Goal: Navigation & Orientation: Find specific page/section

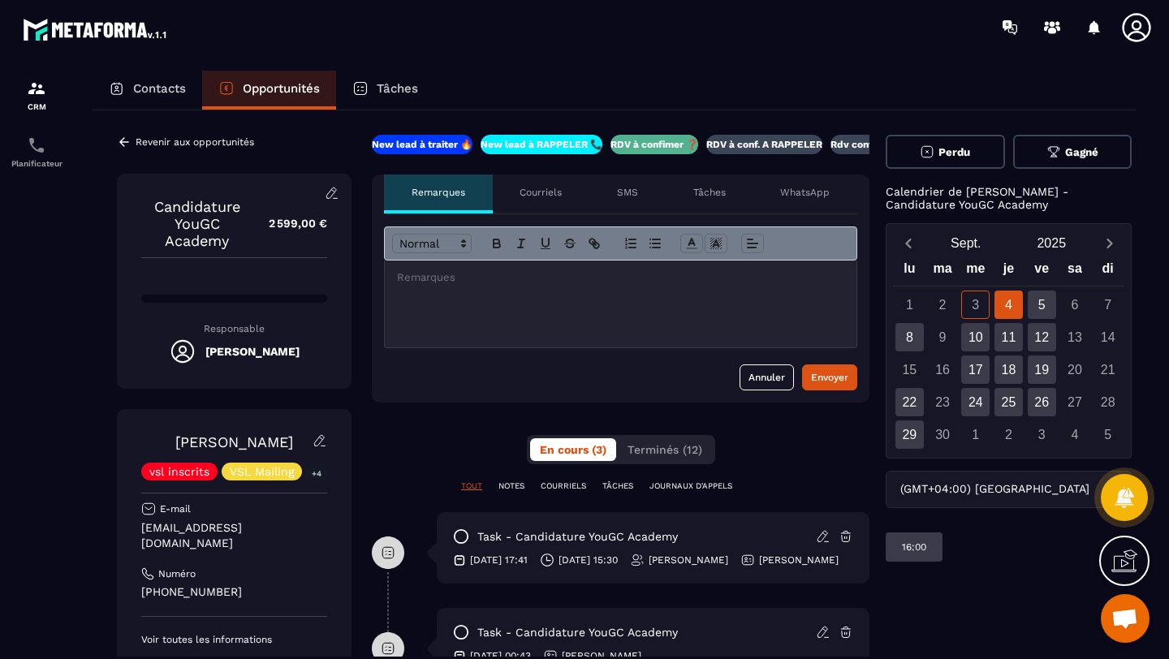
scroll to position [0, 29]
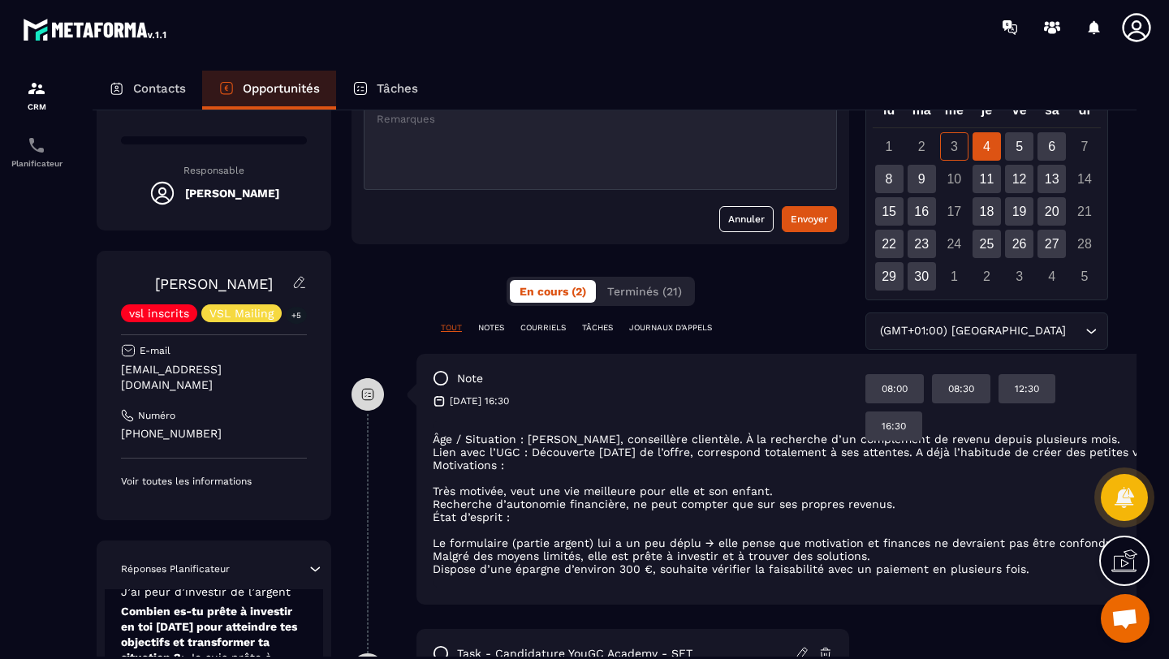
scroll to position [160, 20]
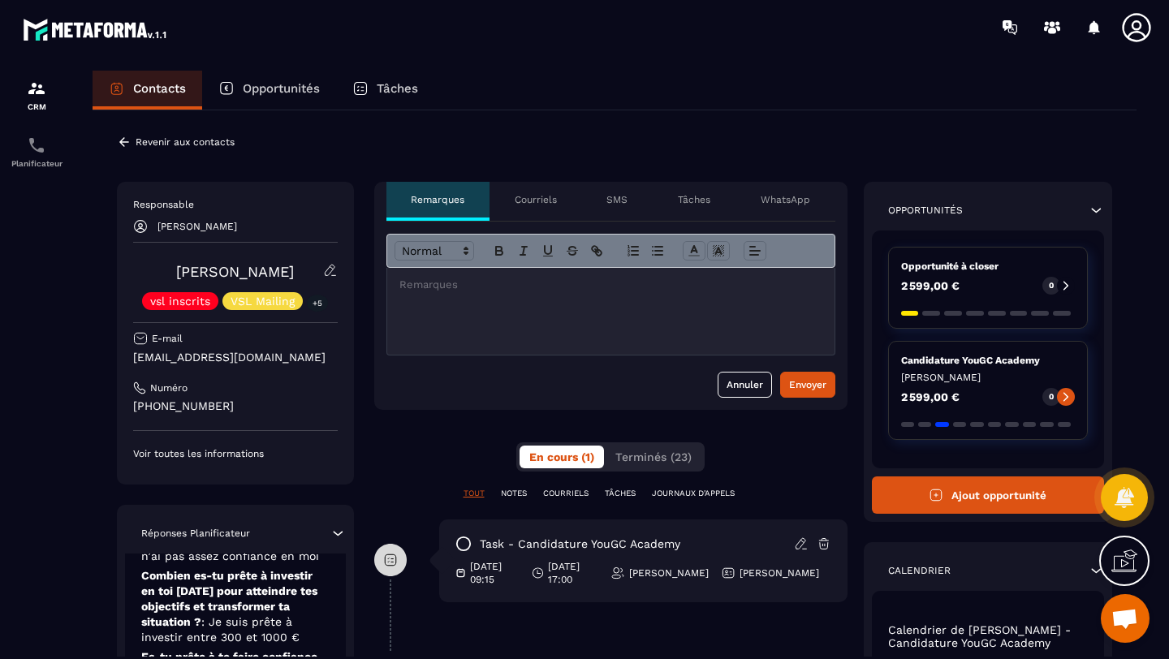
click at [256, 75] on div "Opportunités" at bounding box center [269, 90] width 134 height 39
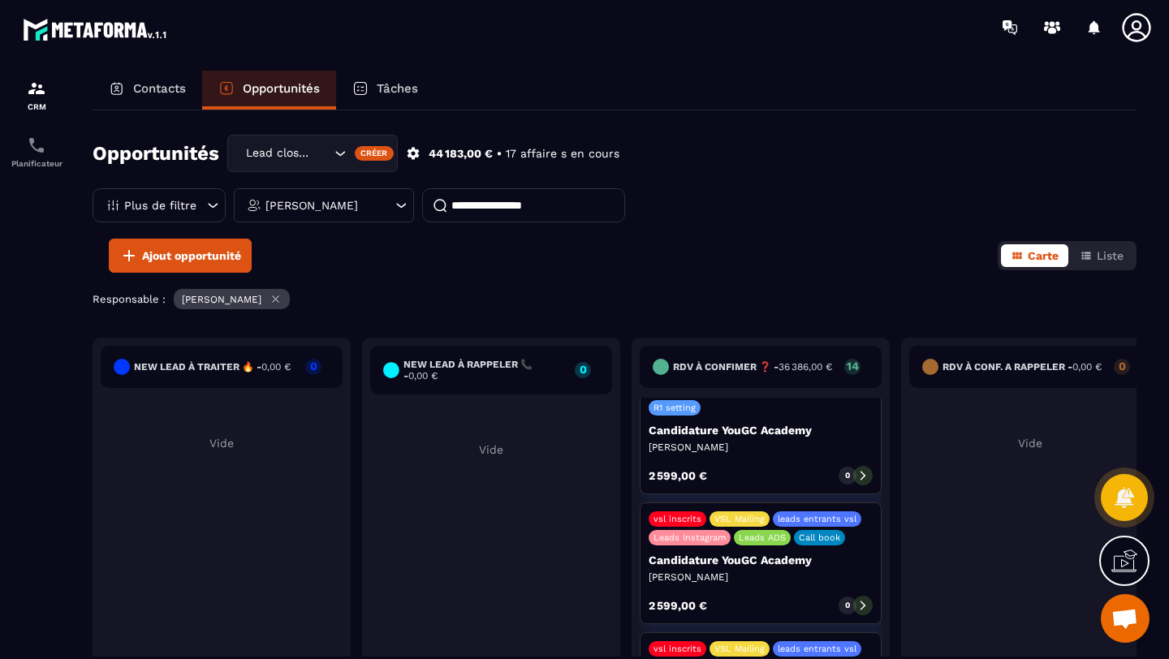
scroll to position [380, 0]
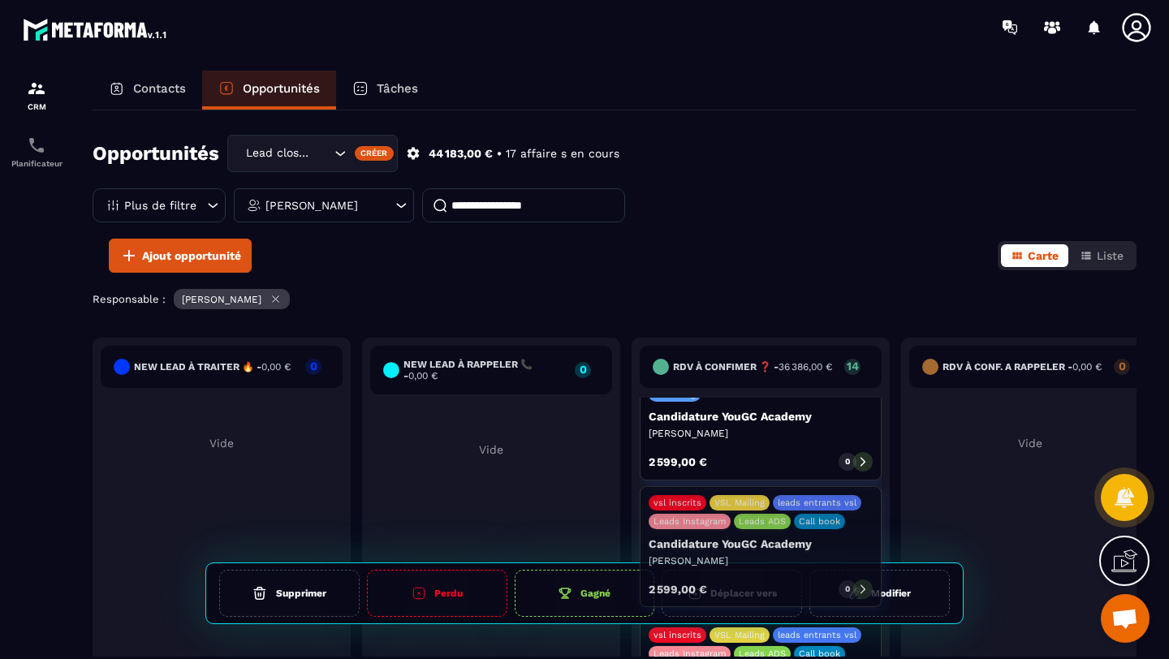
click at [863, 588] on div "New lead à traiter 🔥 - 0,00 € 0 Vide New lead à RAPPELER 📞 - 0,00 € 0 Vide RDV …" at bounding box center [615, 548] width 1044 height 420
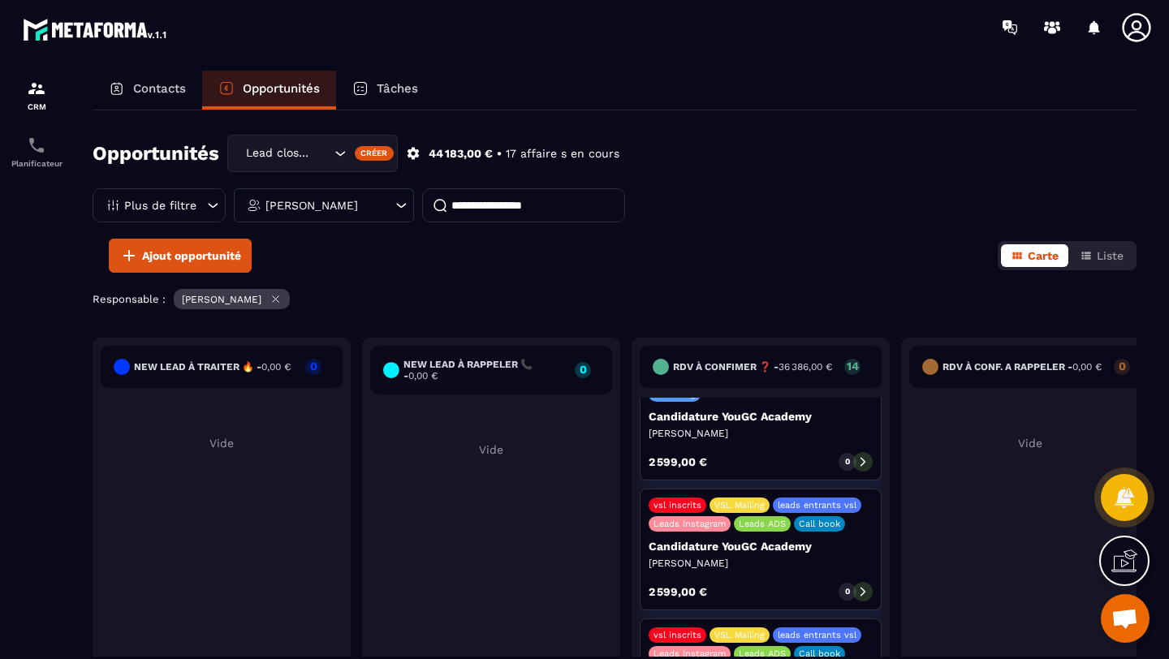
click at [818, 557] on p "[PERSON_NAME]" at bounding box center [761, 563] width 224 height 13
click at [861, 585] on div "New lead à traiter 🔥 - 0,00 € 0 Vide New lead à RAPPELER 📞 - 0,00 € 0 Vide RDV …" at bounding box center [615, 548] width 1044 height 420
click at [855, 540] on p "Candidature YouGC Academy" at bounding box center [761, 546] width 224 height 13
